Goal: Information Seeking & Learning: Learn about a topic

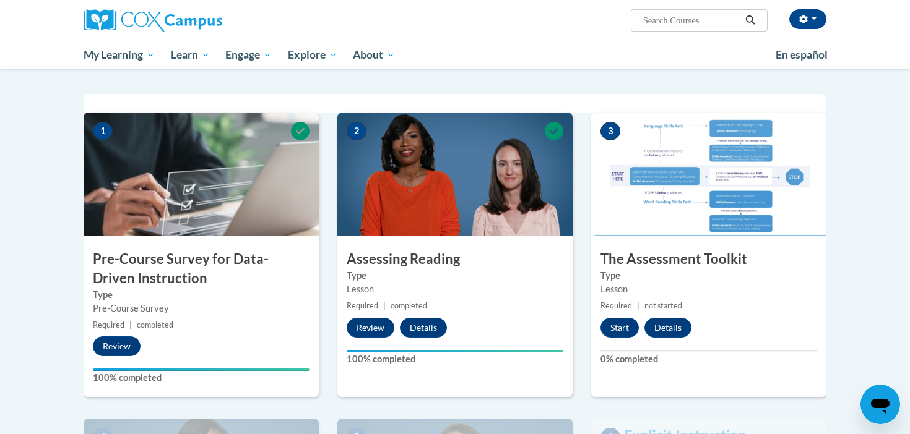
scroll to position [252, 0]
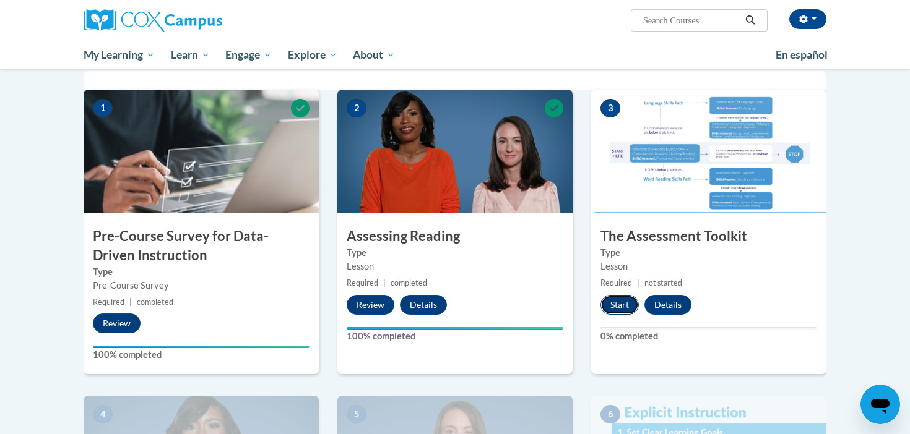
click at [612, 308] on button "Start" at bounding box center [619, 305] width 38 height 20
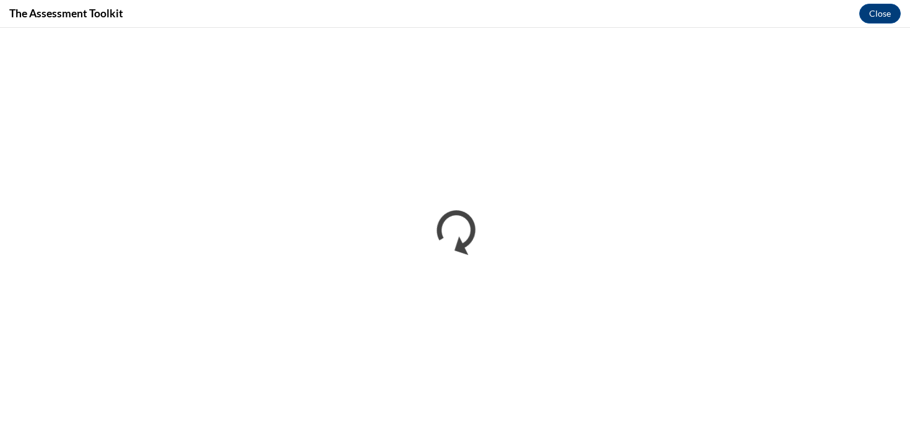
scroll to position [0, 0]
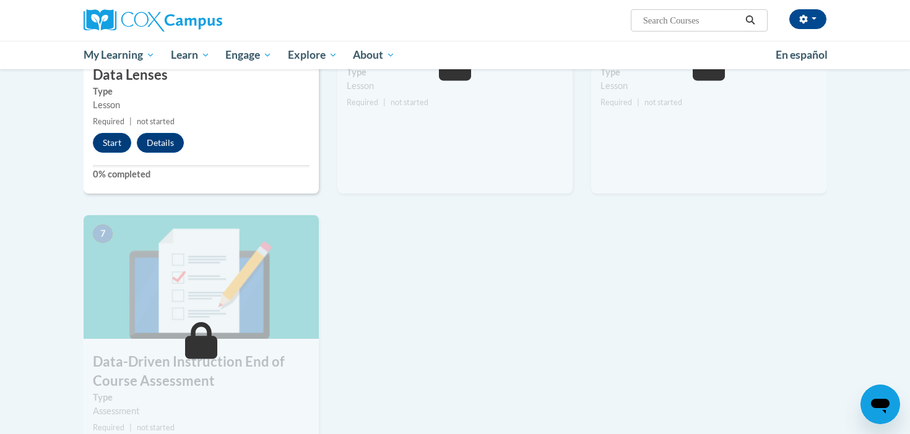
scroll to position [568, 0]
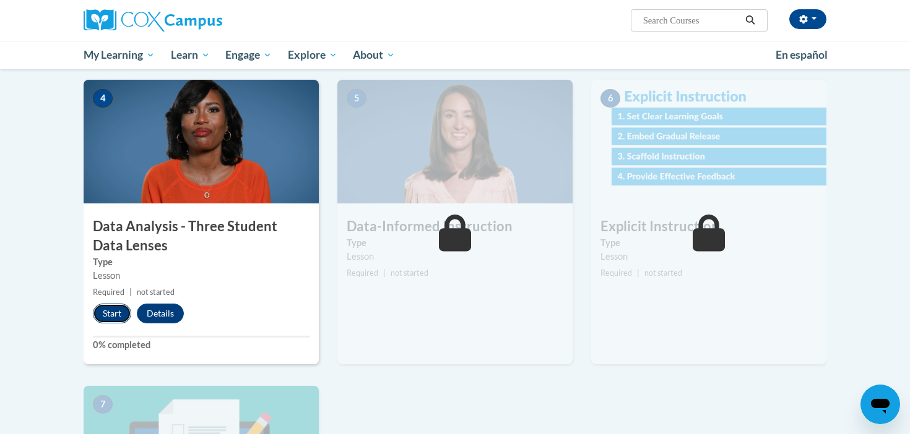
click at [118, 319] on button "Start" at bounding box center [112, 314] width 38 height 20
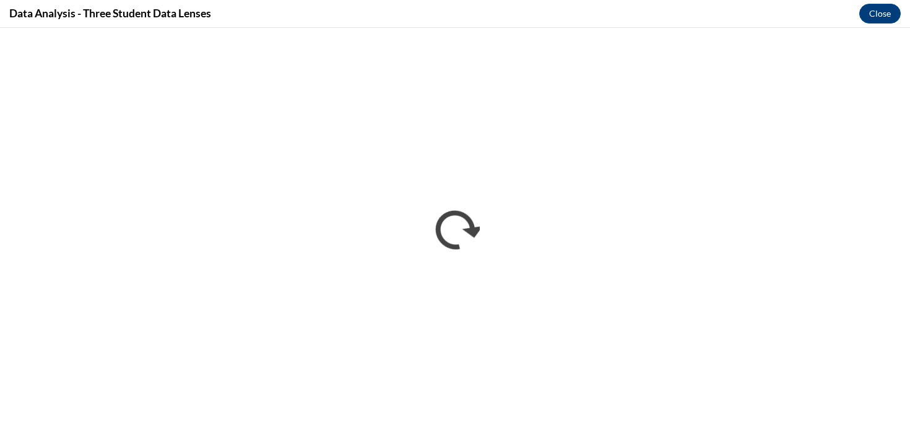
scroll to position [0, 0]
